Goal: Task Accomplishment & Management: Manage account settings

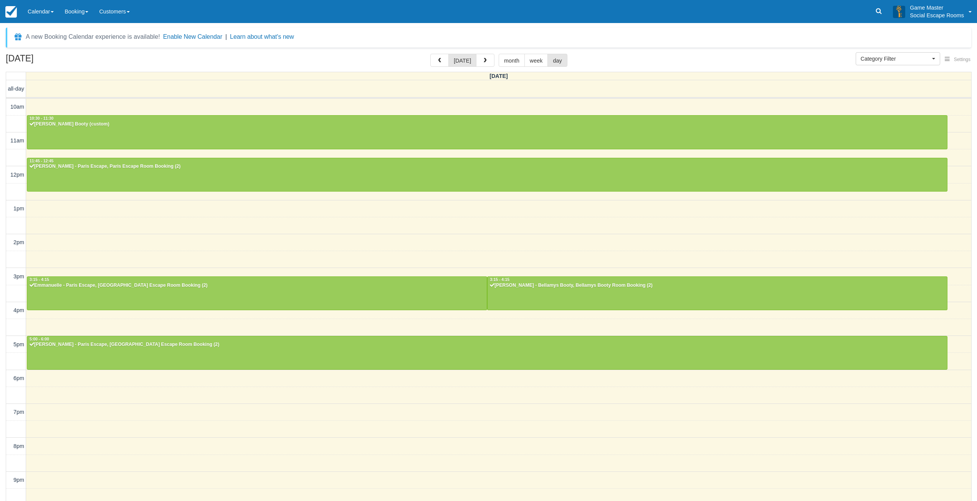
select select
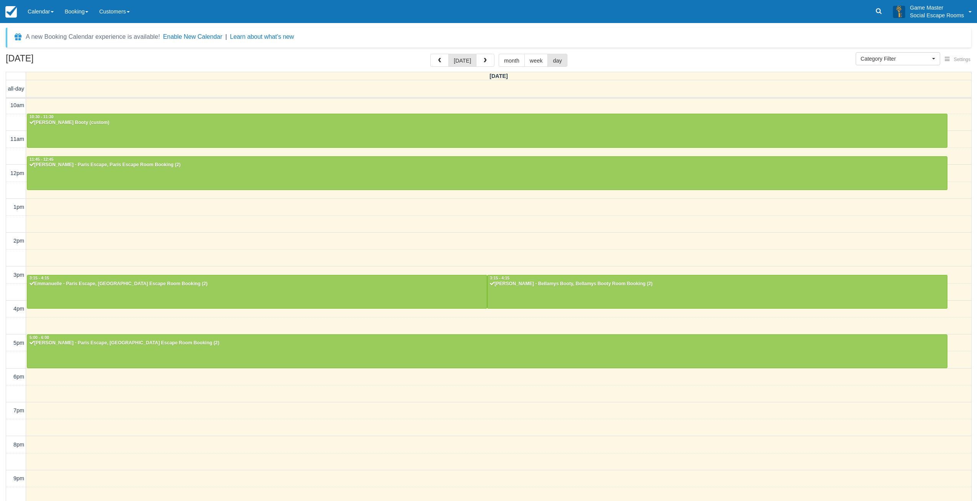
drag, startPoint x: 36, startPoint y: 12, endPoint x: 36, endPoint y: 30, distance: 18.0
click at [36, 12] on link "Calendar" at bounding box center [40, 11] width 37 height 23
click at [40, 105] on link "Day" at bounding box center [53, 105] width 61 height 16
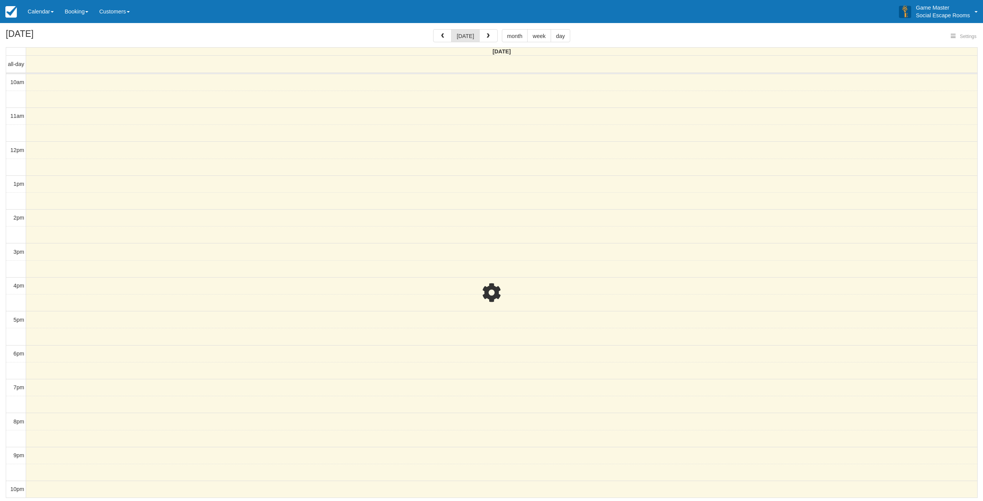
select select
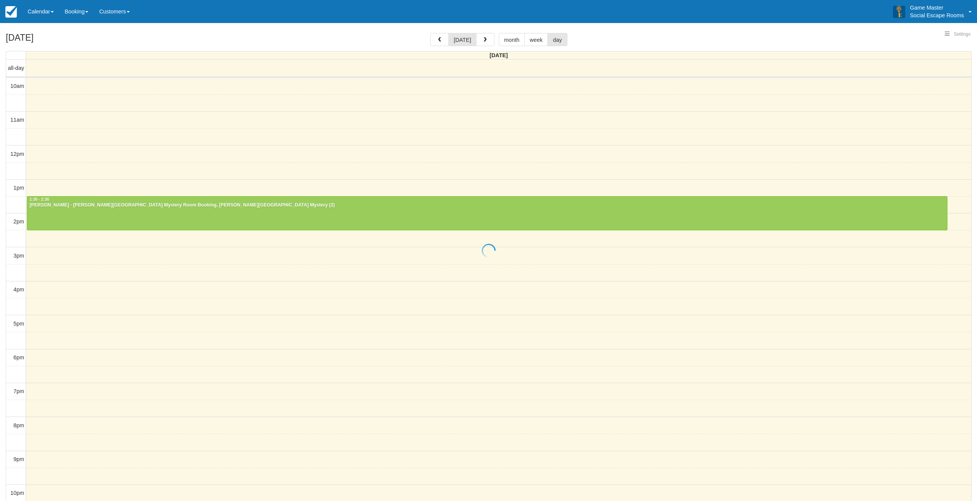
select select
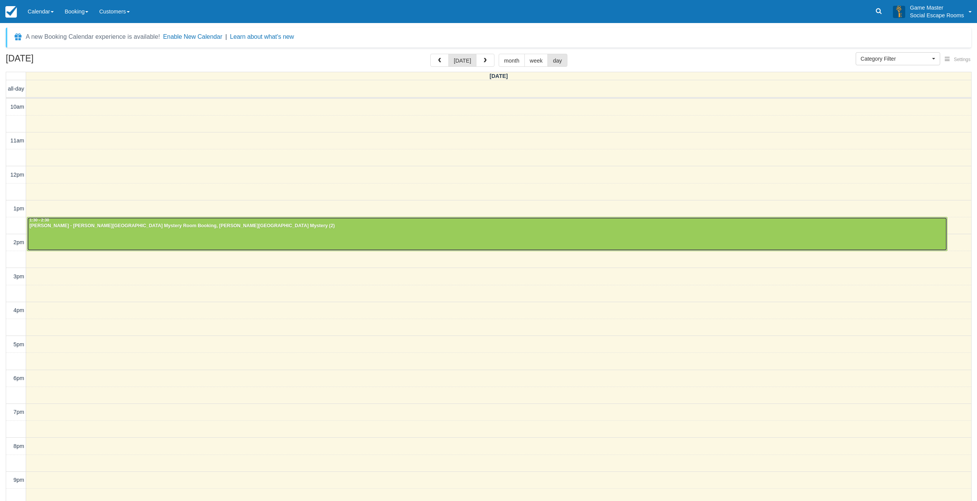
click at [117, 232] on div at bounding box center [487, 233] width 920 height 33
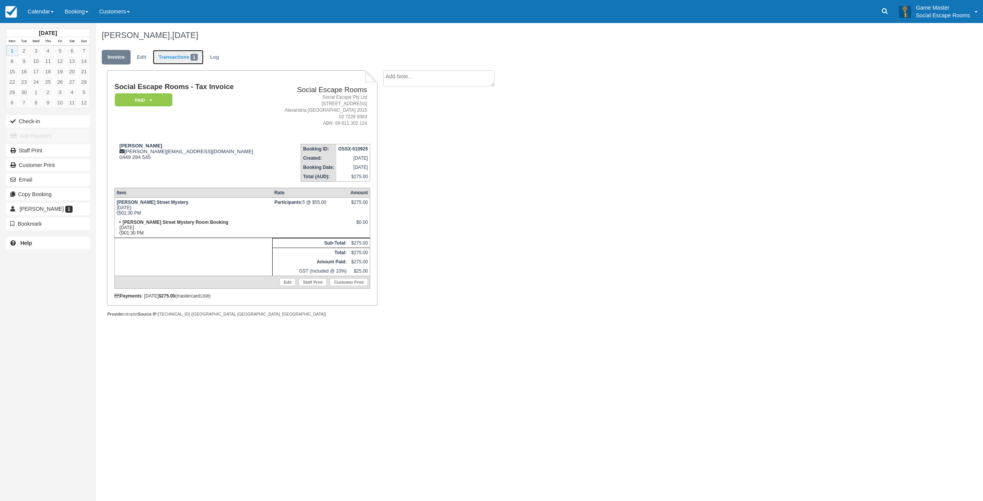
click at [176, 59] on link "Transactions 1" at bounding box center [178, 57] width 51 height 15
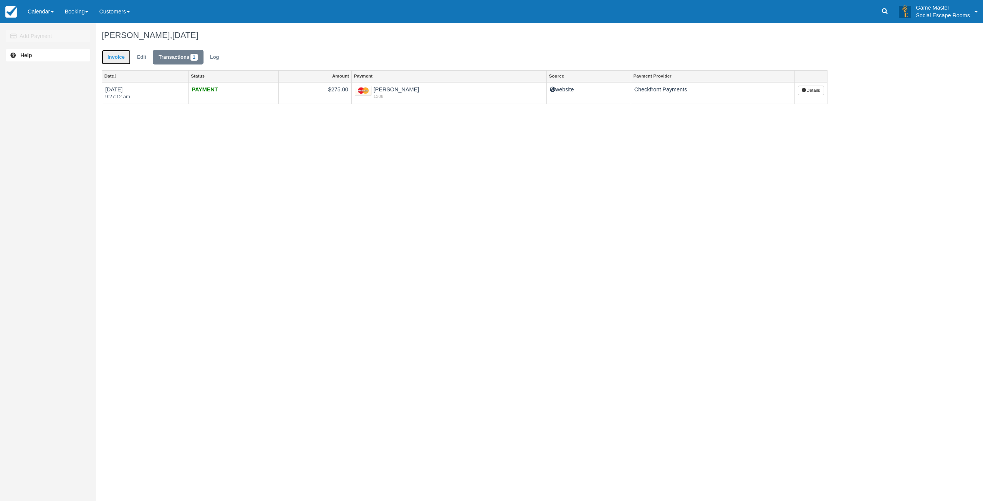
click at [116, 59] on link "Invoice" at bounding box center [116, 57] width 29 height 15
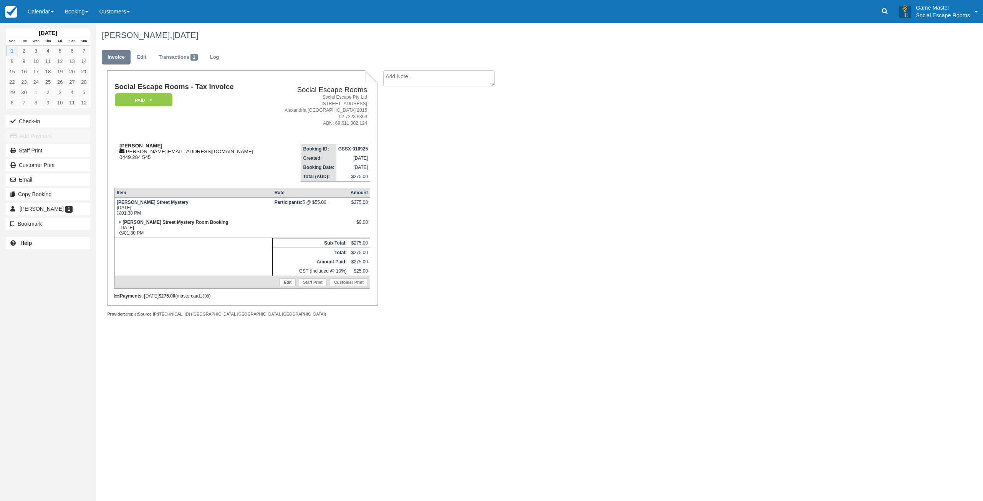
click at [132, 151] on div "Dora dora-roy-ddd@hotmail.com.au 0449 284 545" at bounding box center [192, 151] width 156 height 17
drag, startPoint x: 132, startPoint y: 151, endPoint x: 148, endPoint y: 152, distance: 16.6
click at [148, 152] on div "Dora dora-roy-ddd@hotmail.com.au 0449 284 545" at bounding box center [192, 151] width 156 height 17
click at [45, 6] on link "Calendar" at bounding box center [40, 11] width 37 height 23
click at [36, 108] on link "Day" at bounding box center [53, 105] width 61 height 16
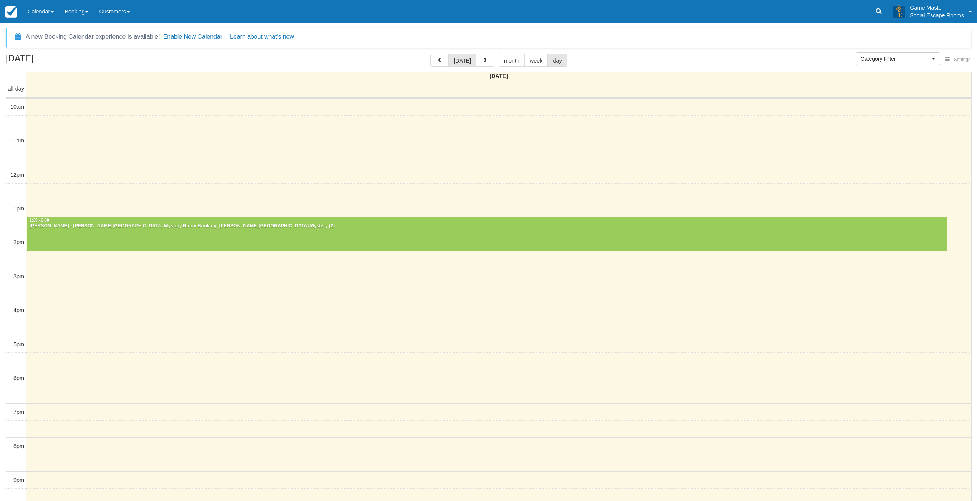
select select
